Goal: Check status

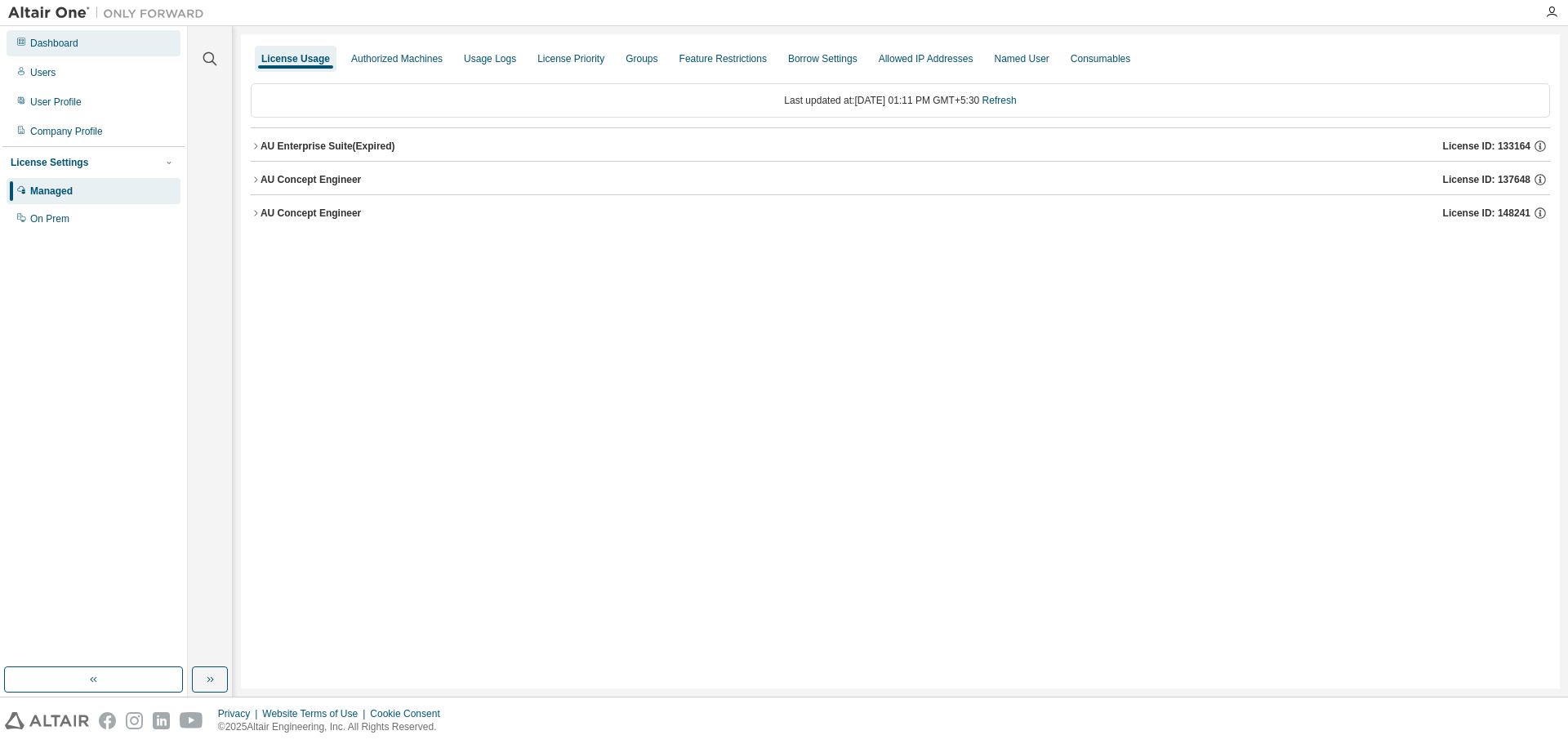
click at [105, 35] on div "Dashboard" at bounding box center [93, 43] width 174 height 26
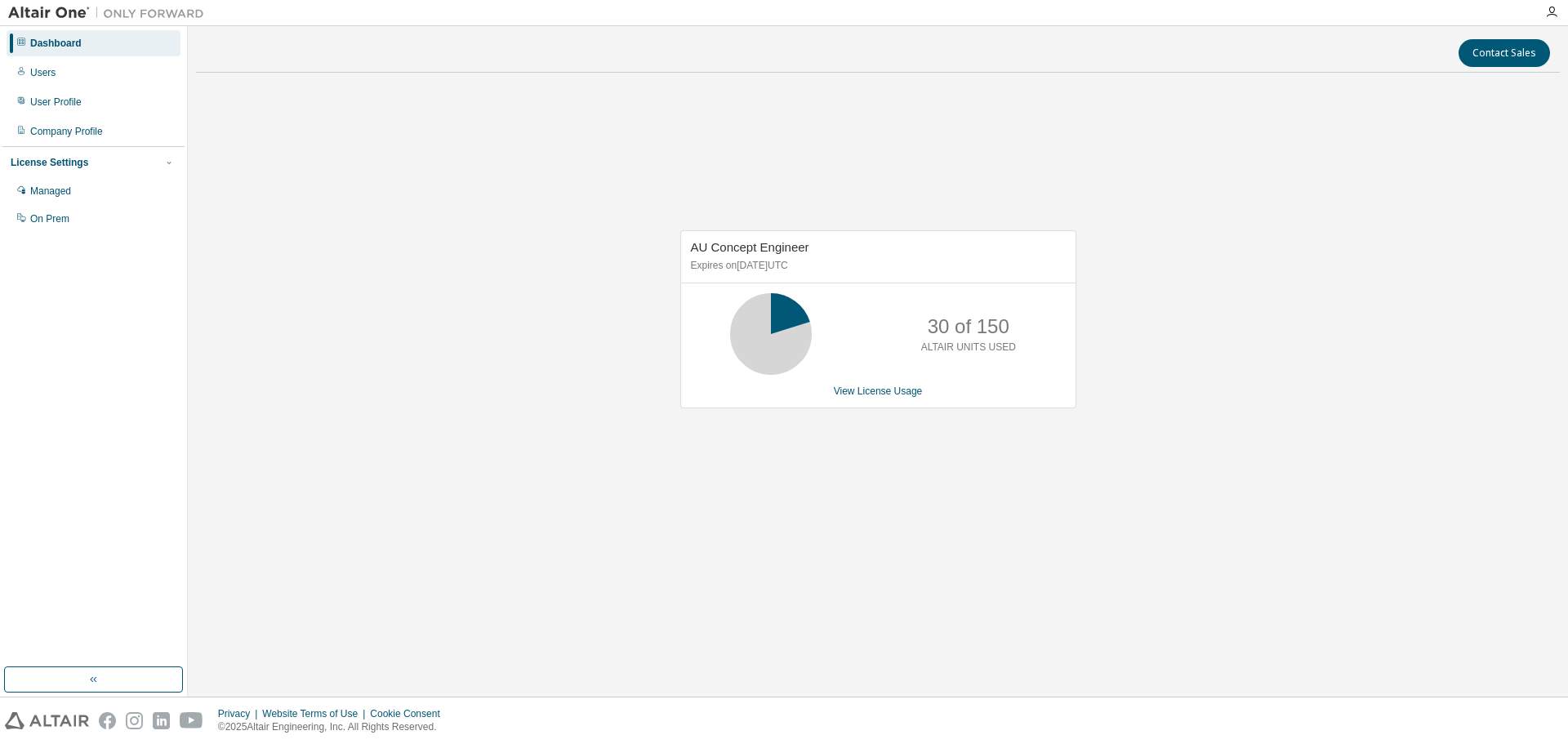
click at [1301, 304] on div "AU Concept Engineer Expires on [DATE] UTC 30 of 150 ALTAIR UNITS USED View Lice…" at bounding box center [878, 327] width 1364 height 484
drag, startPoint x: 766, startPoint y: 274, endPoint x: 859, endPoint y: 261, distance: 93.9
click at [859, 261] on div "AU Concept Engineer Expires on [DATE] UTC" at bounding box center [878, 257] width 394 height 52
click at [552, 198] on div "AU Concept Engineer Expires on [DATE] UTC 80 of 150 ALTAIR UNITS USED View Lice…" at bounding box center [878, 327] width 1364 height 484
click at [366, 334] on div "AU Concept Engineer Expires on [DATE] UTC 80 of 150 ALTAIR UNITS USED View Lice…" at bounding box center [878, 327] width 1364 height 484
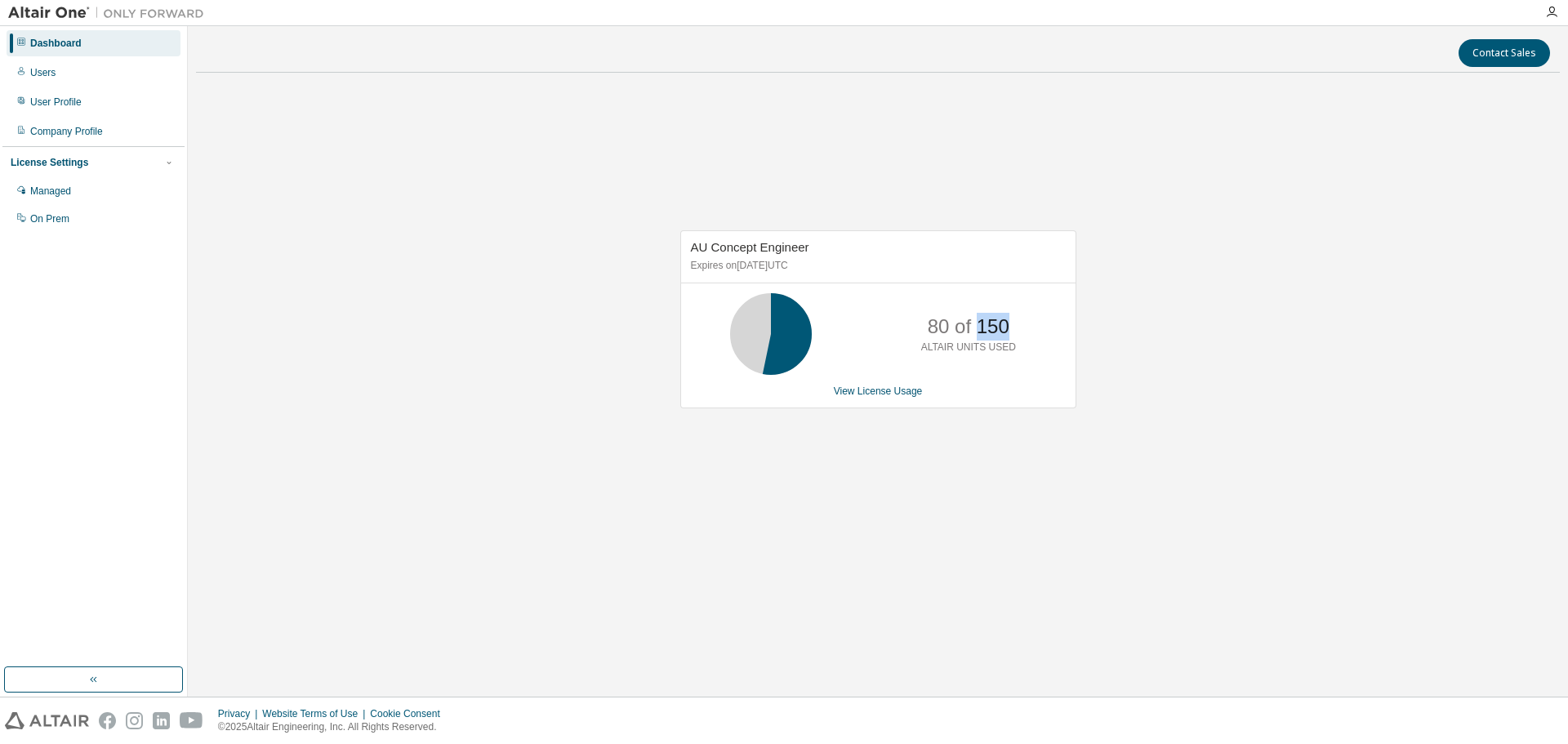
drag, startPoint x: 976, startPoint y: 326, endPoint x: 1040, endPoint y: 324, distance: 64.0
click at [1040, 324] on div "80 of 150 ALTAIR UNITS USED" at bounding box center [878, 334] width 394 height 82
click at [1115, 325] on div "AU Concept Engineer Expires on [DATE] UTC 80 of 150 ALTAIR UNITS USED View Lice…" at bounding box center [878, 327] width 1364 height 484
drag, startPoint x: 987, startPoint y: 328, endPoint x: 1017, endPoint y: 320, distance: 31.0
click at [1017, 320] on div "80 of 150 ALTAIR UNITS USED" at bounding box center [969, 334] width 131 height 82
